Goal: Find specific page/section: Find specific page/section

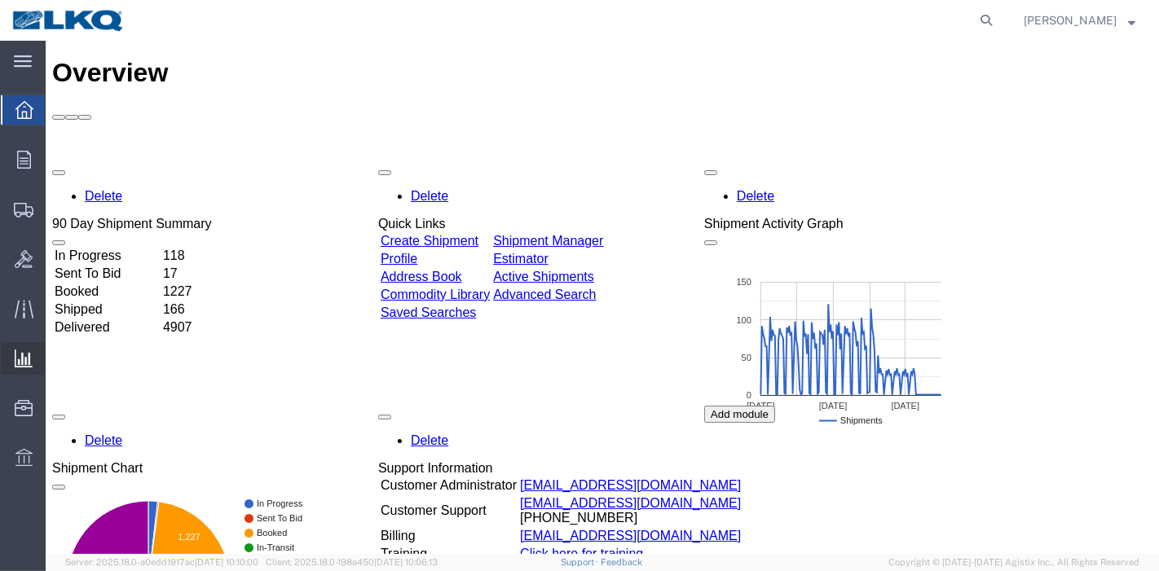
click at [0, 0] on span "Ad Hoc Reports" at bounding box center [0, 0] width 0 height 0
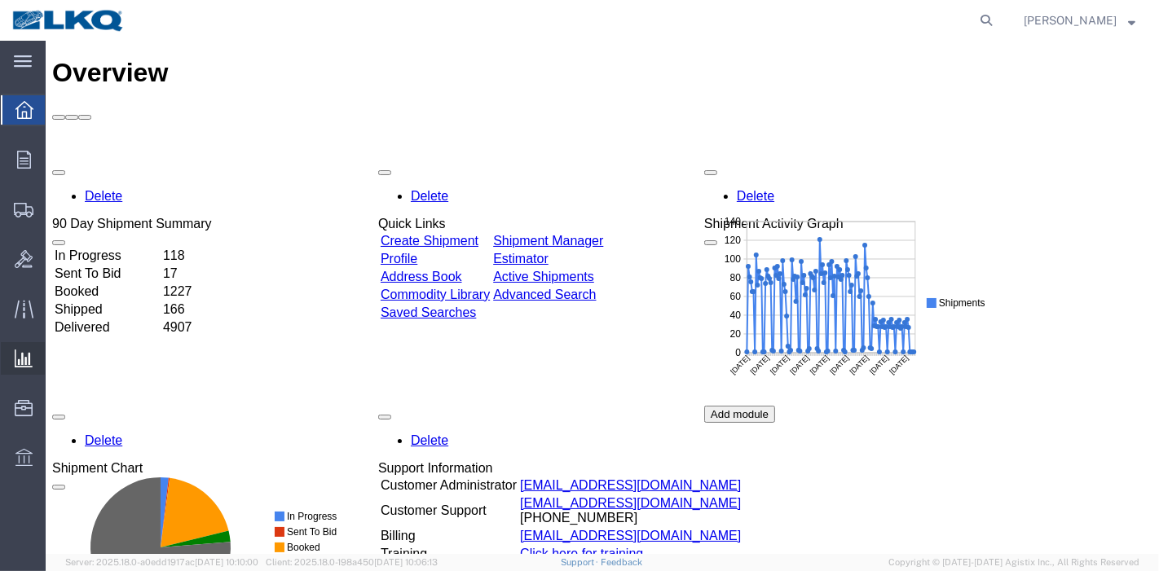
click at [0, 0] on span "Ad Hoc Reports" at bounding box center [0, 0] width 0 height 0
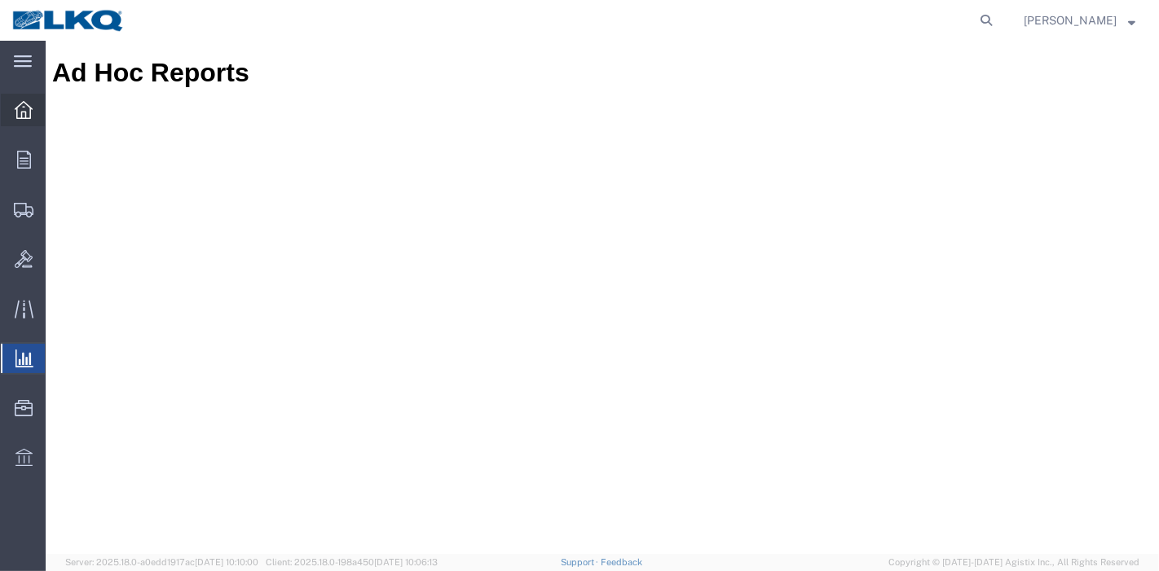
click at [16, 106] on icon at bounding box center [24, 110] width 18 height 18
